Goal: Task Accomplishment & Management: Manage account settings

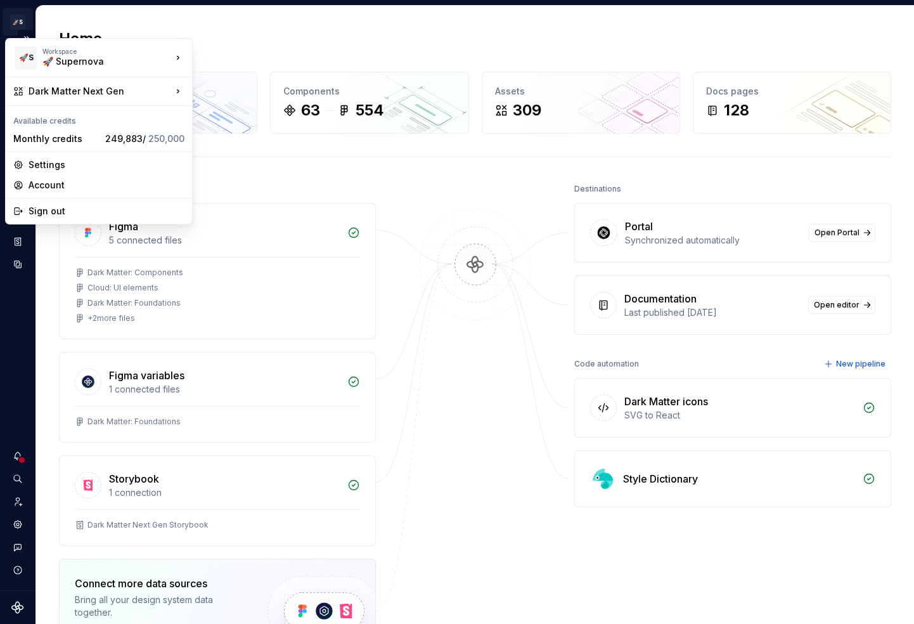
click at [22, 18] on html "🚀S Dark Matter Next Gen HT Design system data Home Design tokens 241 Components…" at bounding box center [457, 312] width 914 height 624
click at [70, 181] on div "Account" at bounding box center [107, 185] width 156 height 13
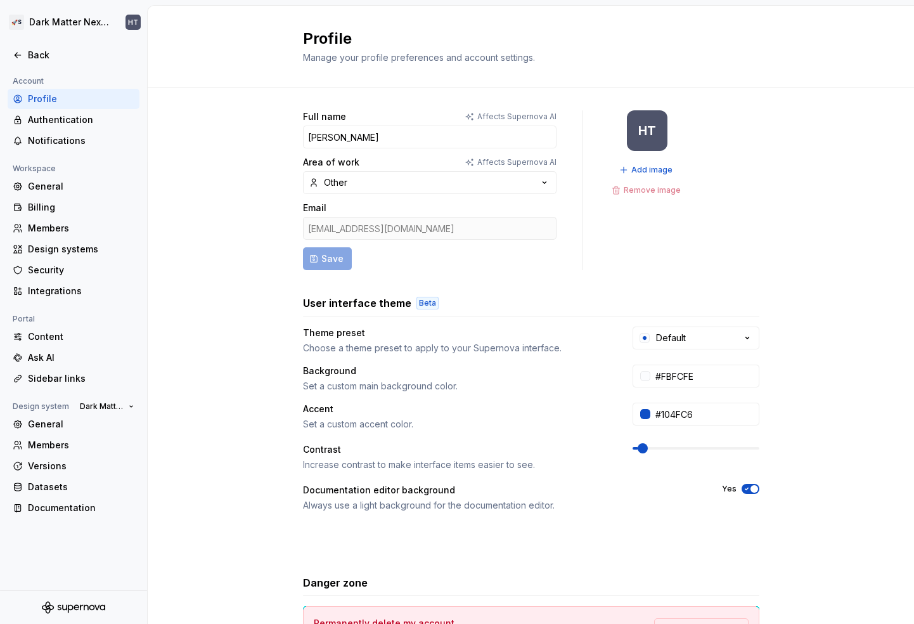
click at [266, 189] on div "Full name Affects Supernova [PERSON_NAME] T. Area of work Affects Supernova AI …" at bounding box center [531, 406] width 766 height 639
click at [87, 140] on div "Notifications" at bounding box center [81, 140] width 106 height 13
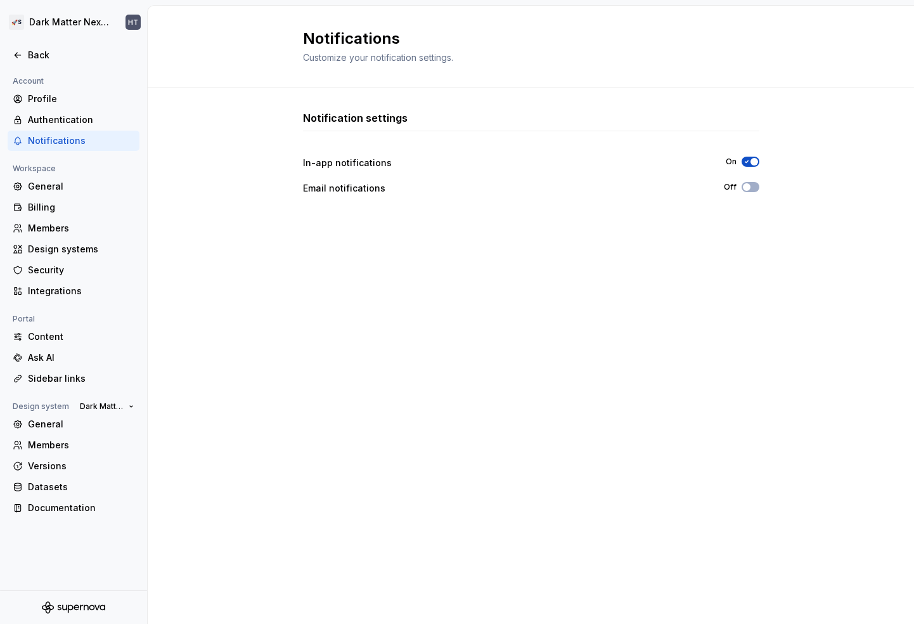
click at [333, 235] on div "Notification settings In-app notifications On Email notifications Off" at bounding box center [531, 342] width 456 height 465
